Goal: Find specific page/section: Find specific page/section

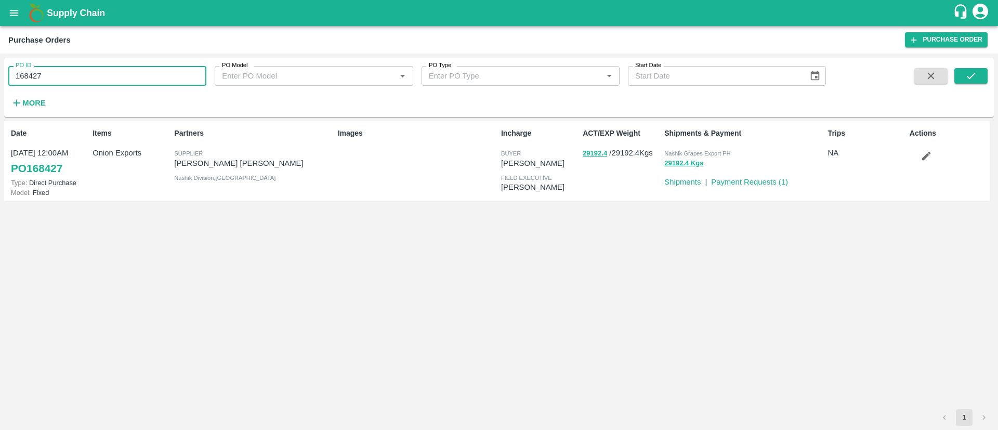
paste input "text"
click at [115, 80] on input "168427" at bounding box center [107, 76] width 198 height 20
paste input "text"
type input "178655"
click at [978, 78] on button "submit" at bounding box center [971, 76] width 33 height 16
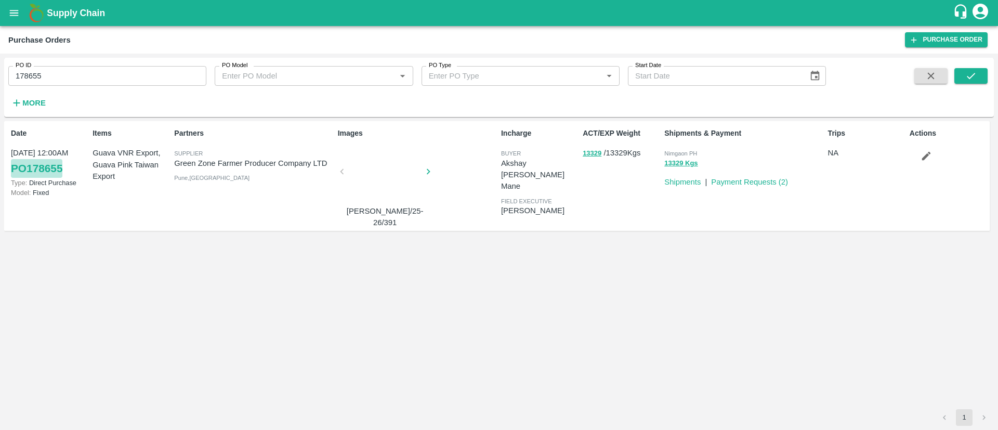
click at [32, 168] on link "PO 178655" at bounding box center [36, 168] width 51 height 19
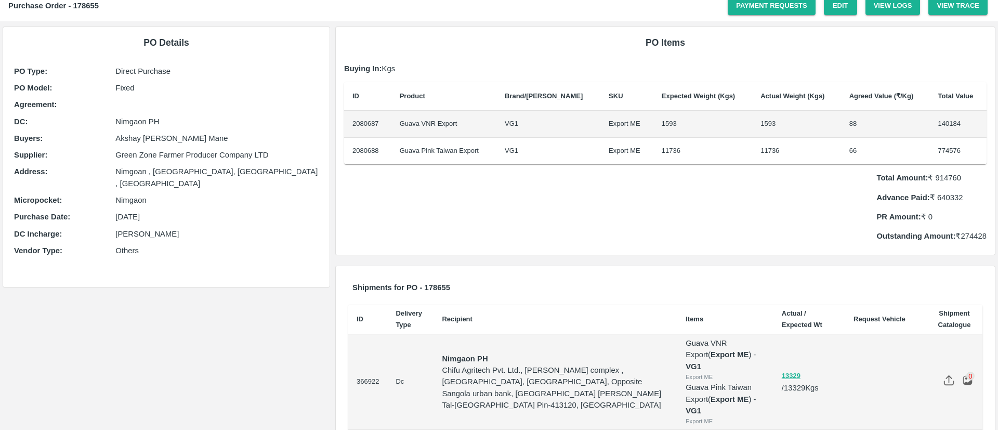
scroll to position [40, 0]
